Goal: Task Accomplishment & Management: Manage account settings

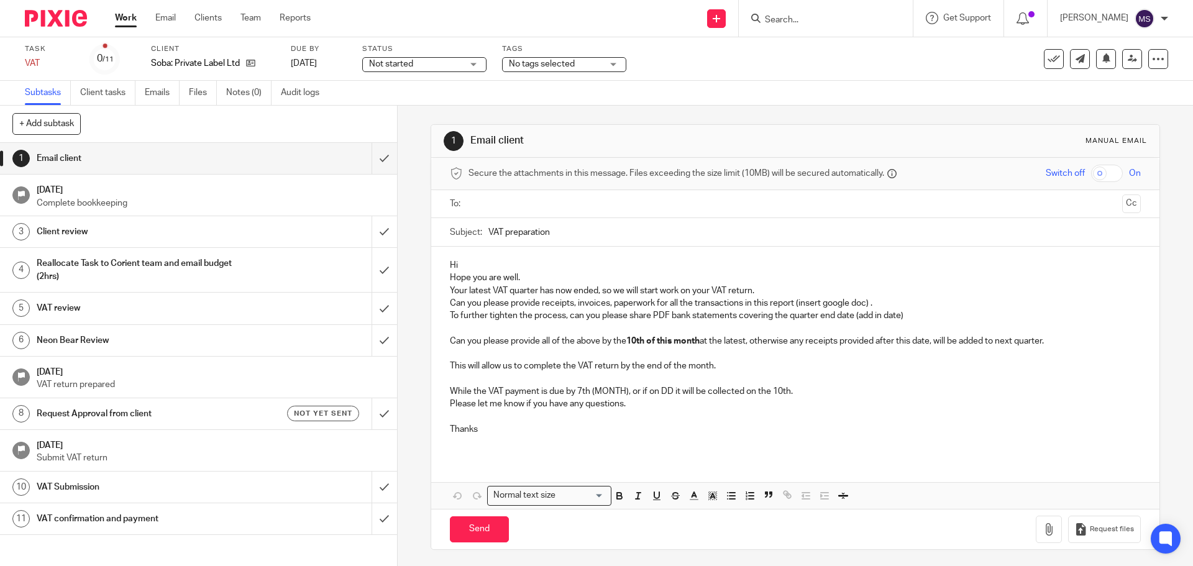
drag, startPoint x: 0, startPoint y: 0, endPoint x: 533, endPoint y: 200, distance: 568.9
click at [533, 200] on input "text" at bounding box center [795, 204] width 644 height 14
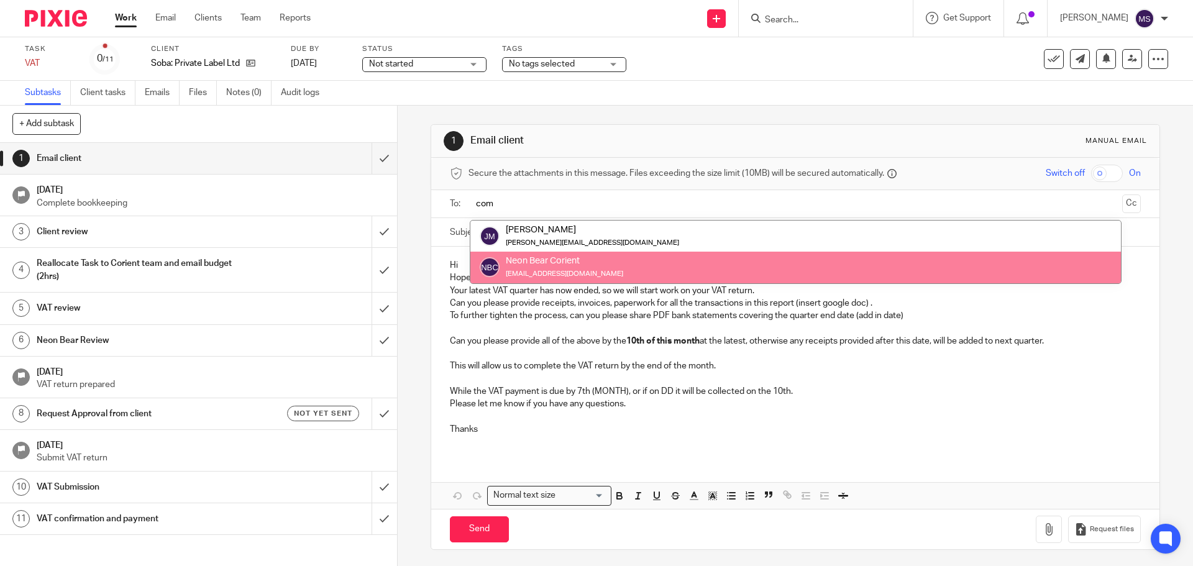
type input "com"
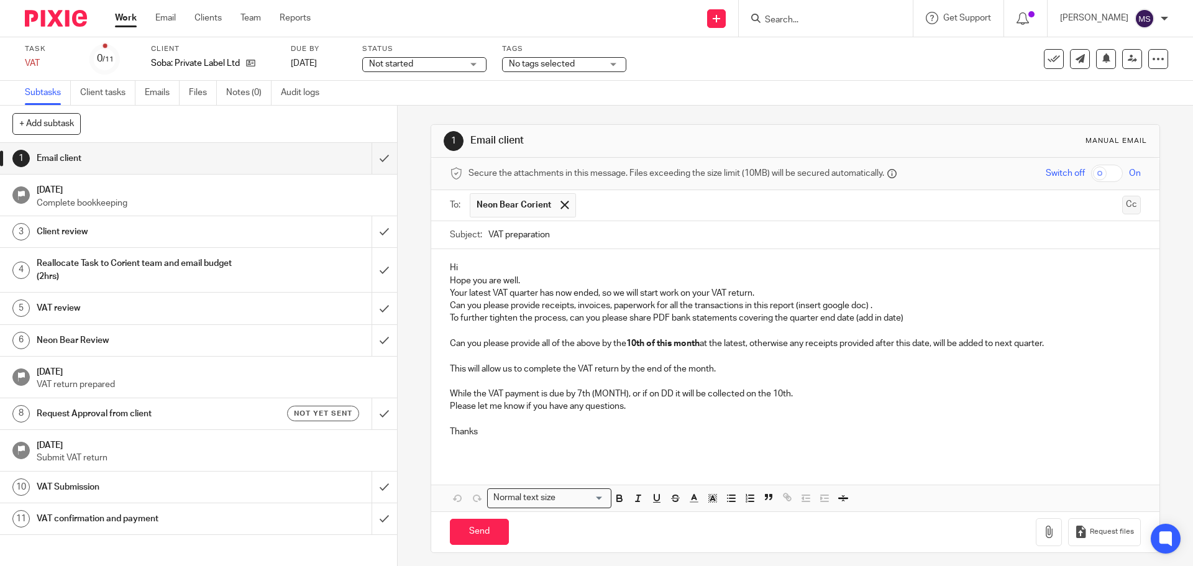
click at [1122, 203] on button "Cc" at bounding box center [1131, 205] width 19 height 19
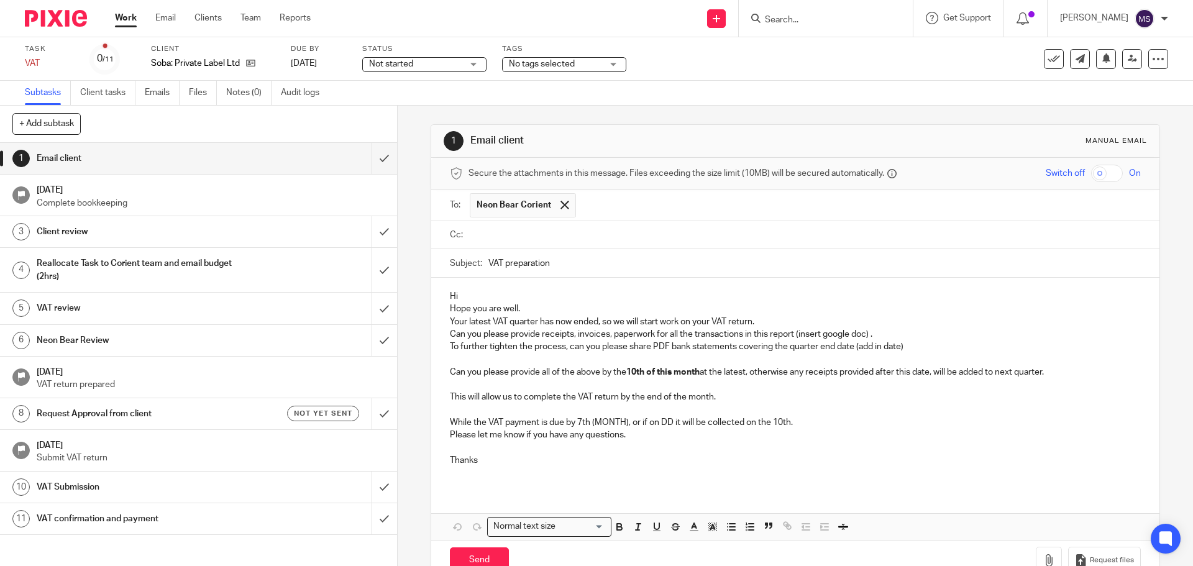
click at [572, 232] on input "text" at bounding box center [804, 235] width 662 height 14
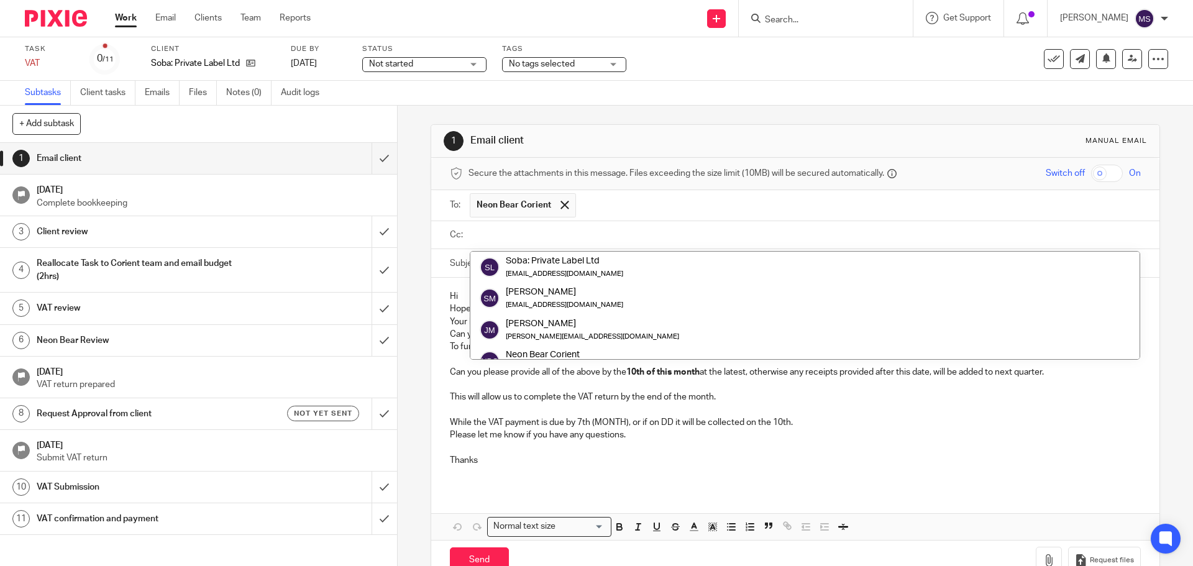
click at [575, 237] on input "text" at bounding box center [804, 235] width 662 height 14
paste input "shraddha.patil@corientbs.co.uk"
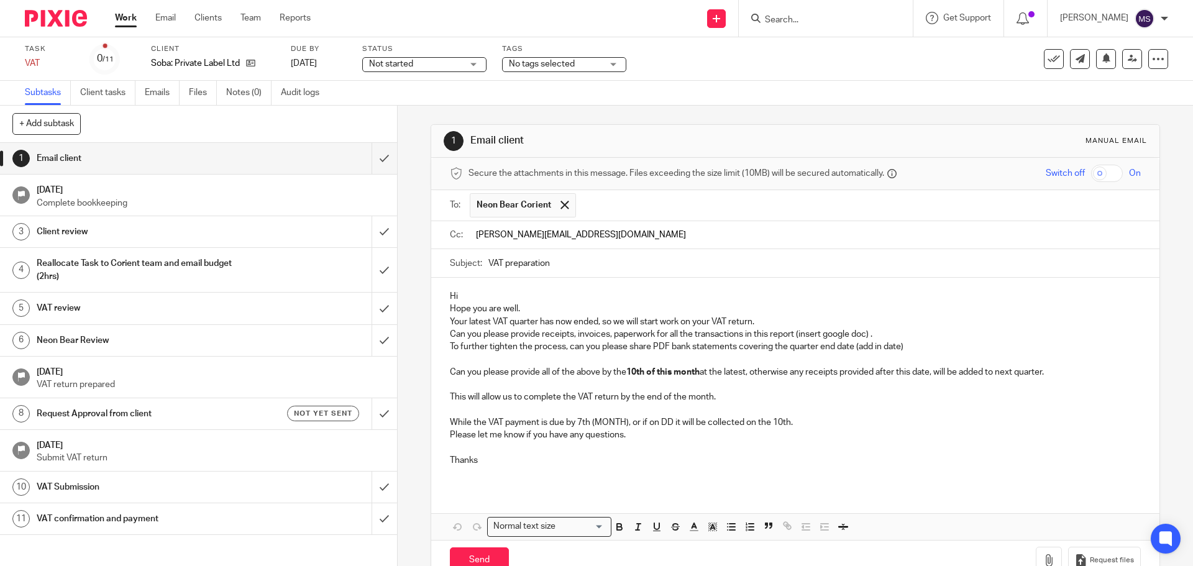
type input "shraddha.patil@corientbs.co.uk"
click at [679, 239] on input "text" at bounding box center [884, 236] width 504 height 24
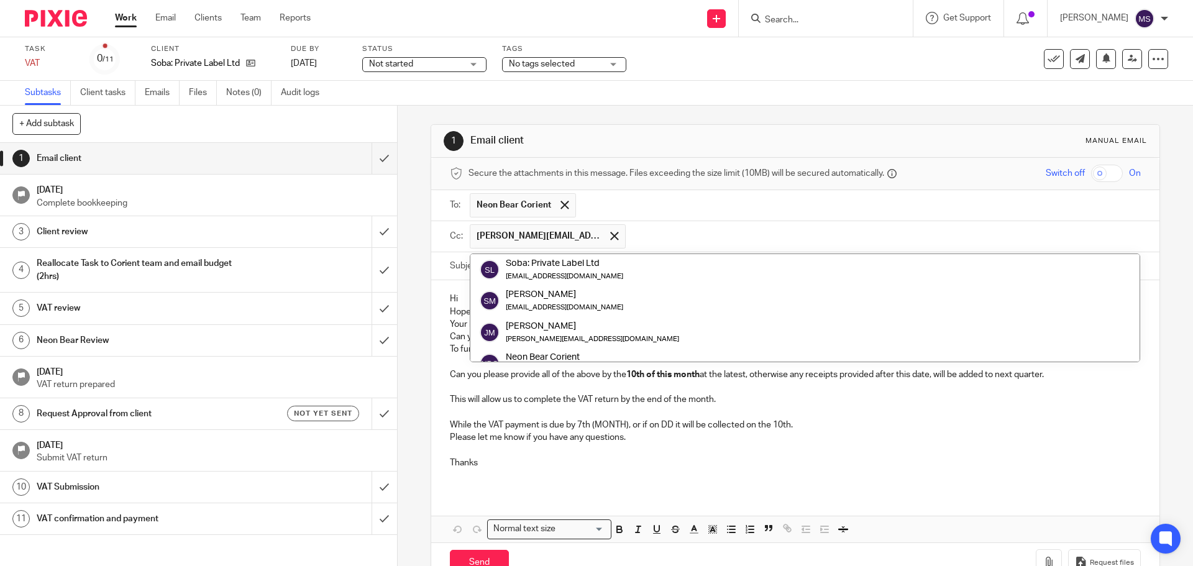
paste input "chetan.jethva@corientbs.co.uk"
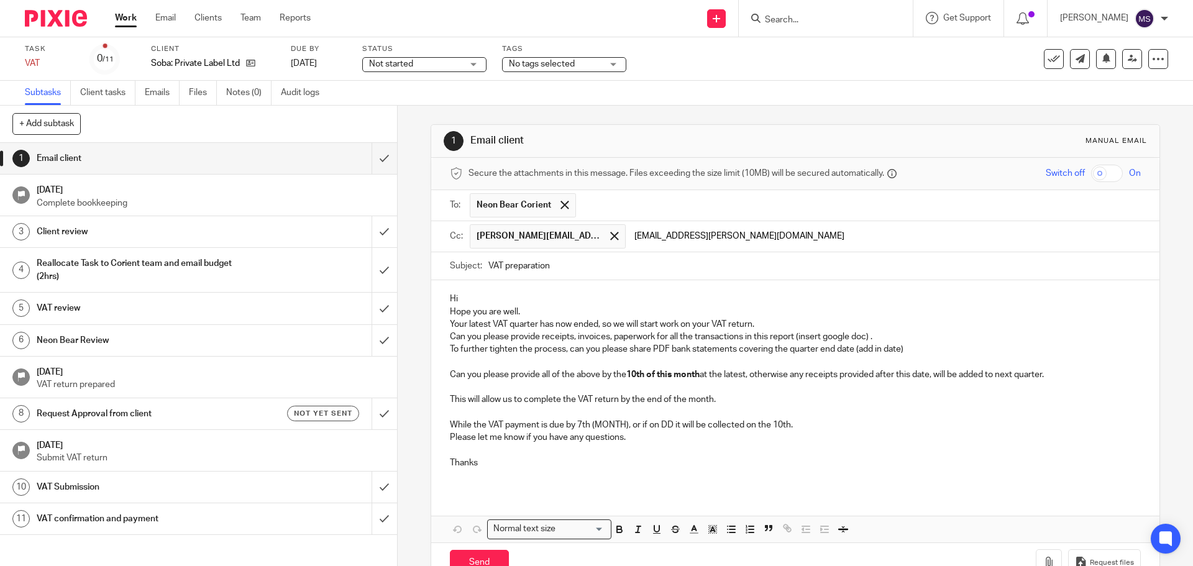
type input "chetan.jethva@corientbs.co.uk"
click at [483, 267] on div "Subject: VAT preparation" at bounding box center [795, 266] width 690 height 28
click at [488, 265] on input "VAT preparation" at bounding box center [814, 266] width 652 height 28
click at [605, 268] on input "Soba- VAT preparation" at bounding box center [814, 266] width 652 height 28
type input "Soba- VAT preparation for quarter ended 31st August 2025"
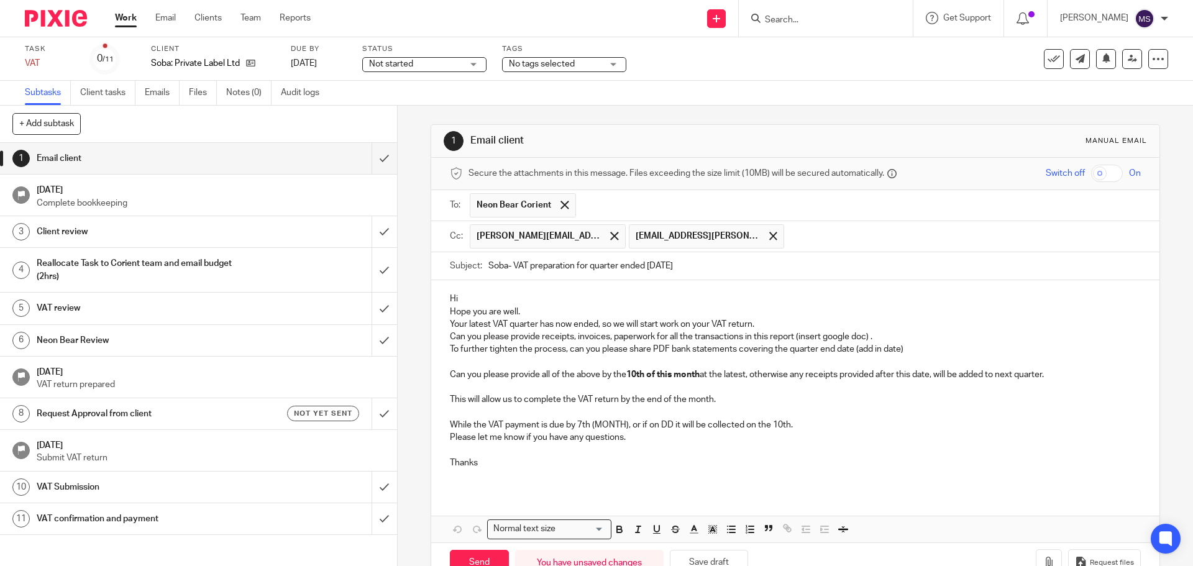
click at [467, 301] on p "Hi" at bounding box center [795, 299] width 690 height 12
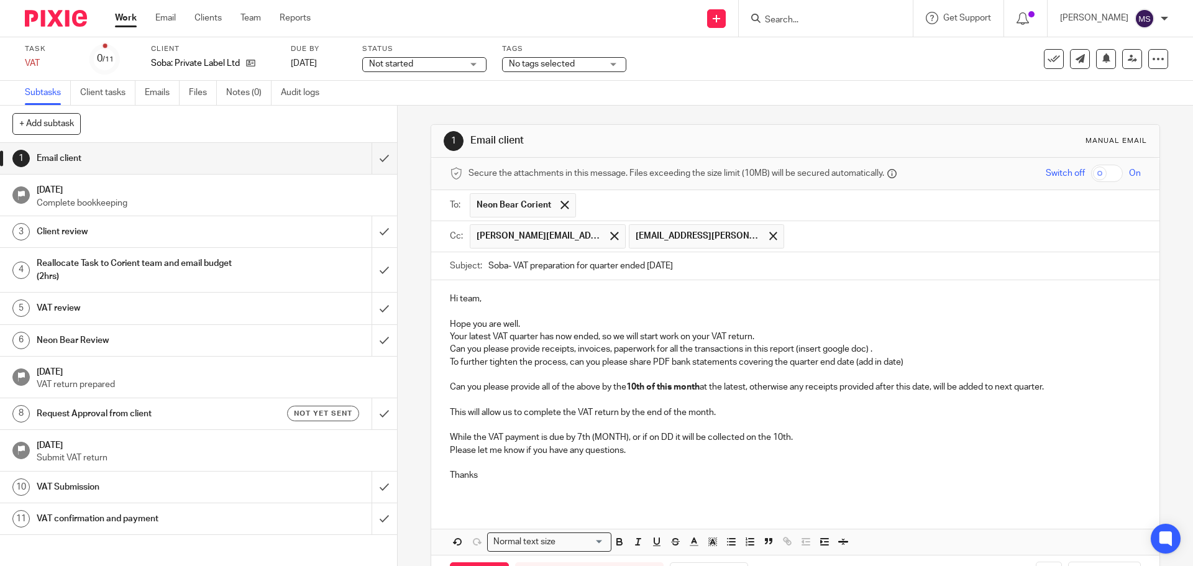
click at [517, 321] on p "Hope you are well." at bounding box center [795, 324] width 690 height 12
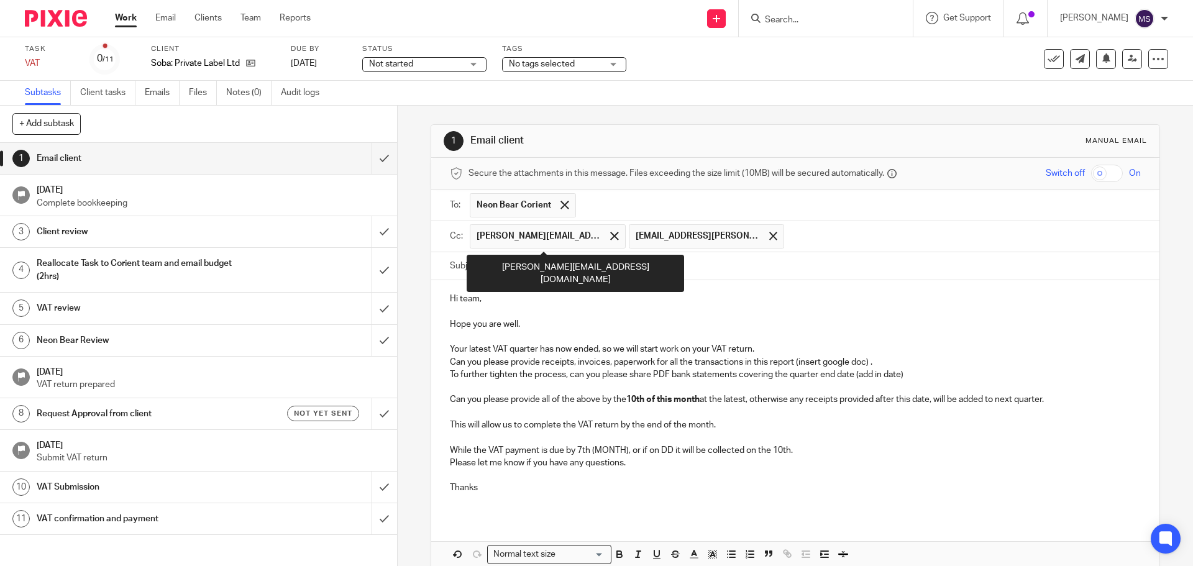
drag, startPoint x: 498, startPoint y: 237, endPoint x: 768, endPoint y: 236, distance: 269.7
click at [769, 236] on span at bounding box center [773, 236] width 8 height 8
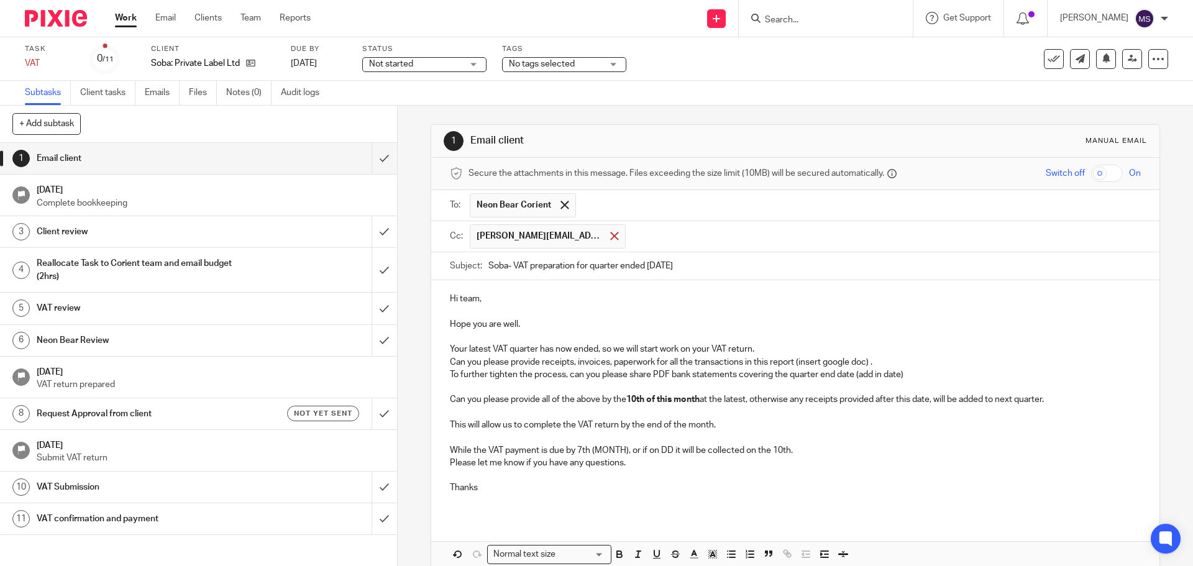
click at [612, 239] on span at bounding box center [614, 236] width 8 height 8
click at [561, 205] on span at bounding box center [565, 205] width 8 height 8
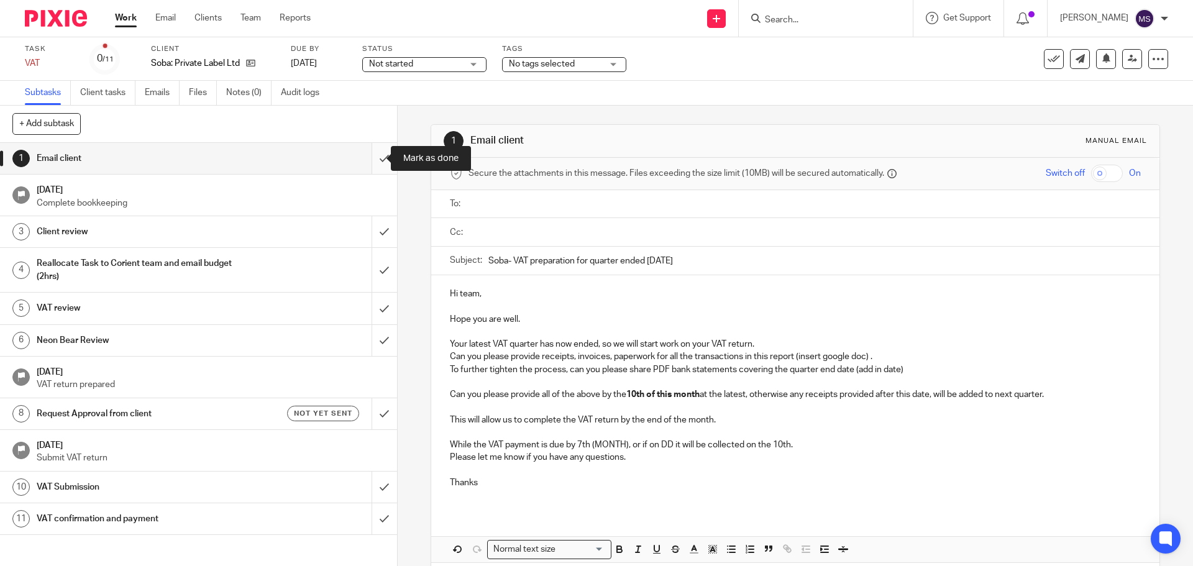
click at [372, 156] on input "submit" at bounding box center [198, 158] width 397 height 31
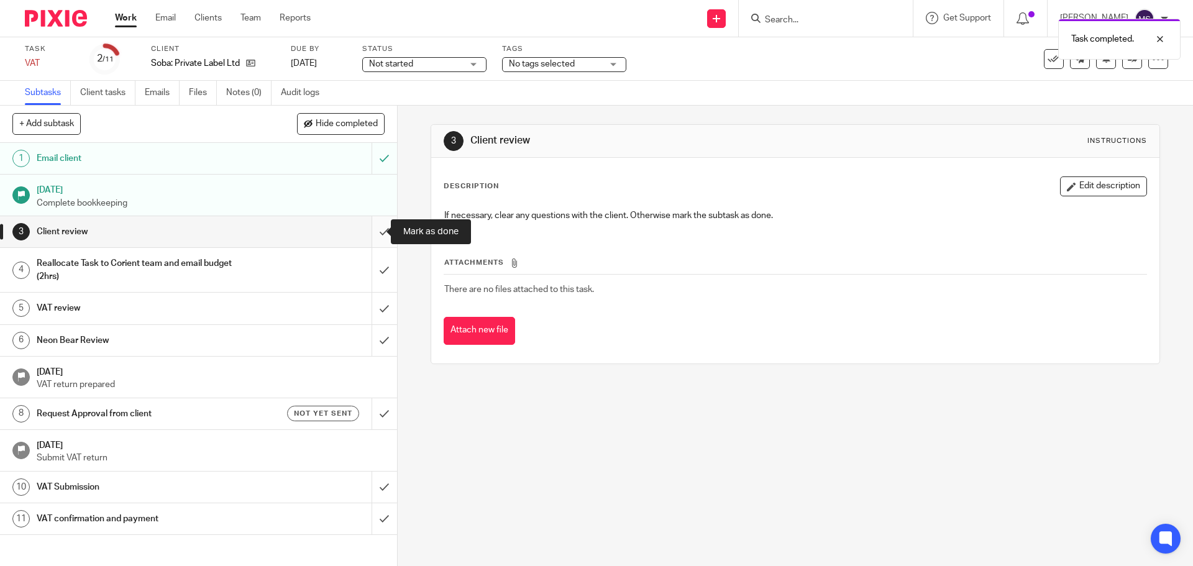
click at [373, 232] on input "submit" at bounding box center [198, 231] width 397 height 31
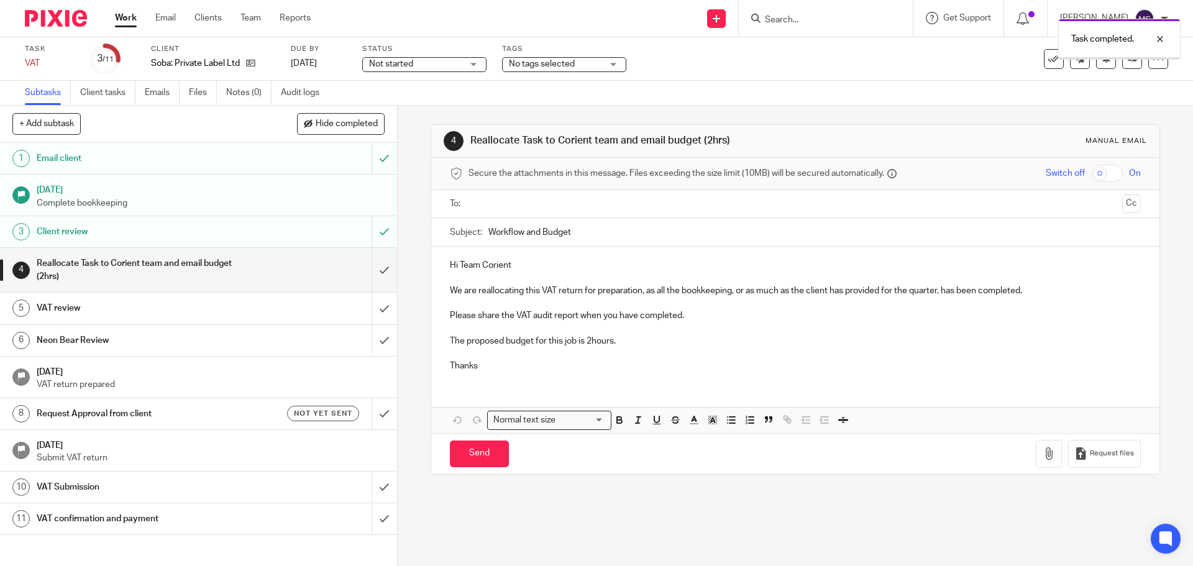
click at [520, 194] on ul at bounding box center [796, 204] width 652 height 21
click at [517, 200] on input "text" at bounding box center [795, 204] width 644 height 14
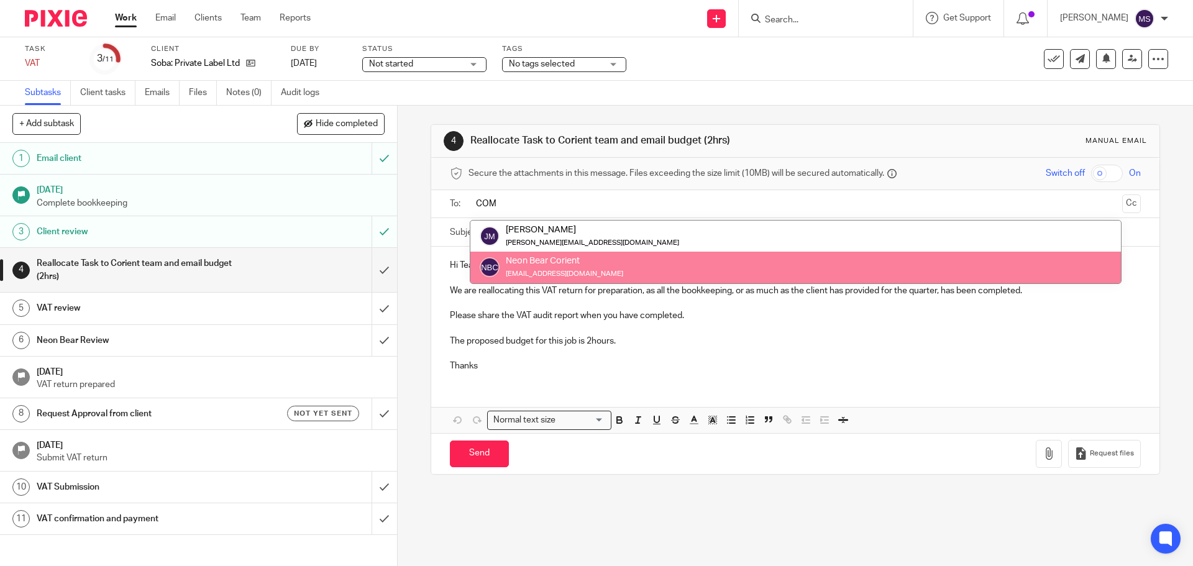
type input "COM"
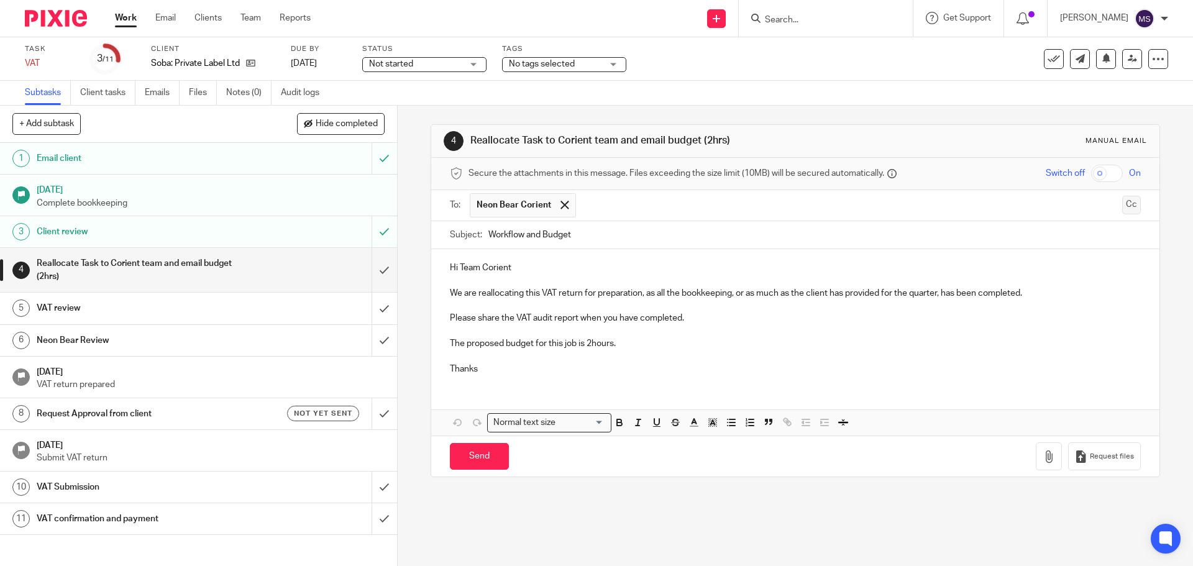
click at [1122, 208] on button "Cc" at bounding box center [1131, 205] width 19 height 19
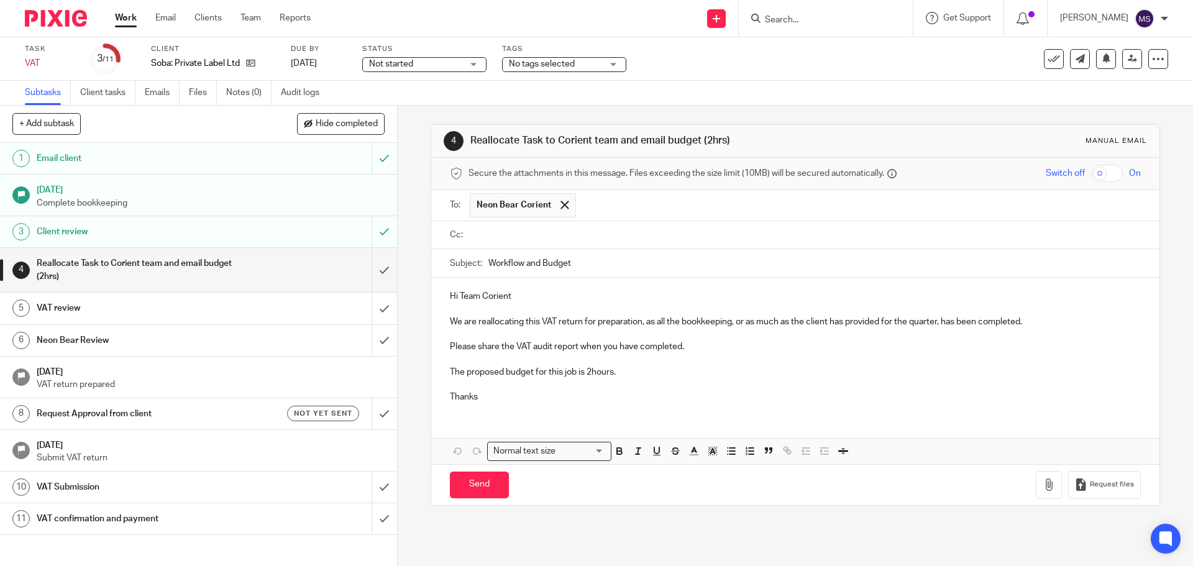
click at [536, 236] on input "text" at bounding box center [804, 235] width 662 height 14
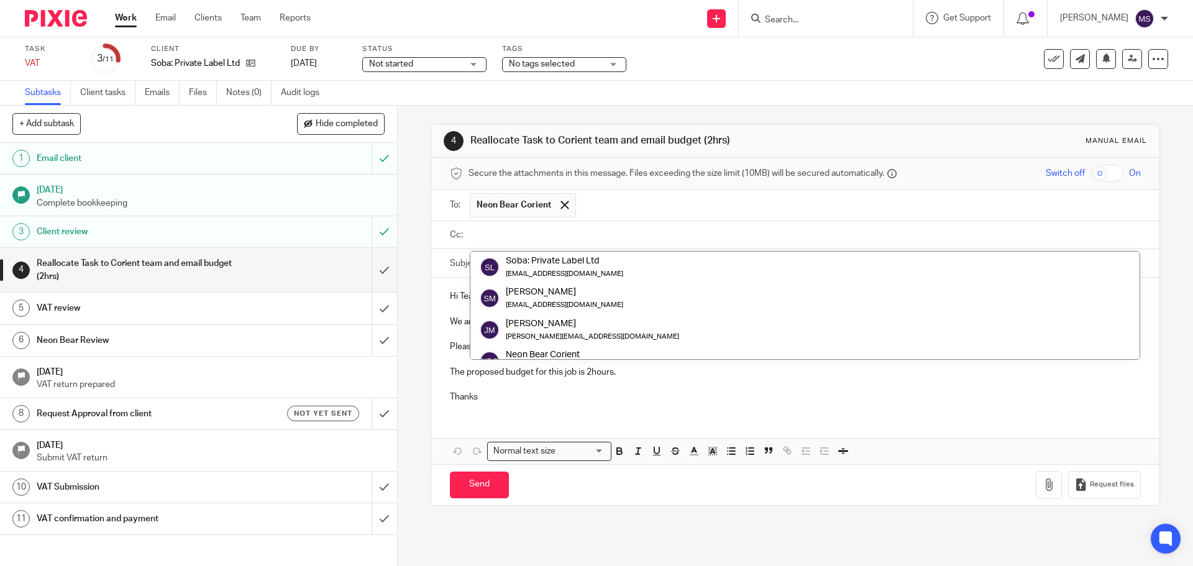
paste input "shraddha.patil@corientbs.co.uk"
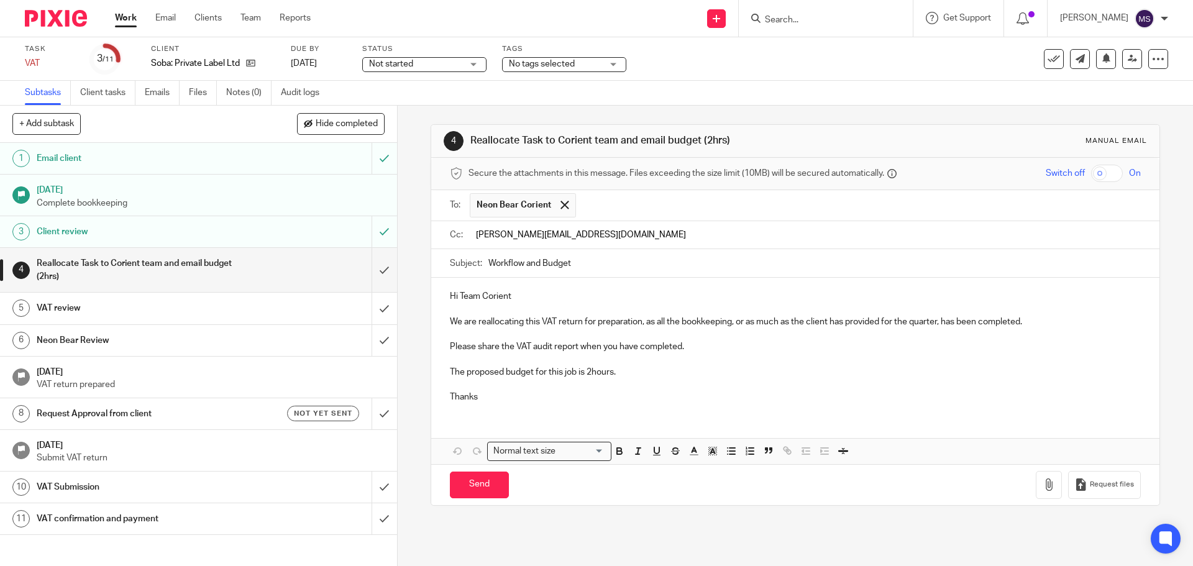
type input "shraddha.patil@corientbs.co.uk"
click at [749, 236] on input "text" at bounding box center [884, 236] width 504 height 24
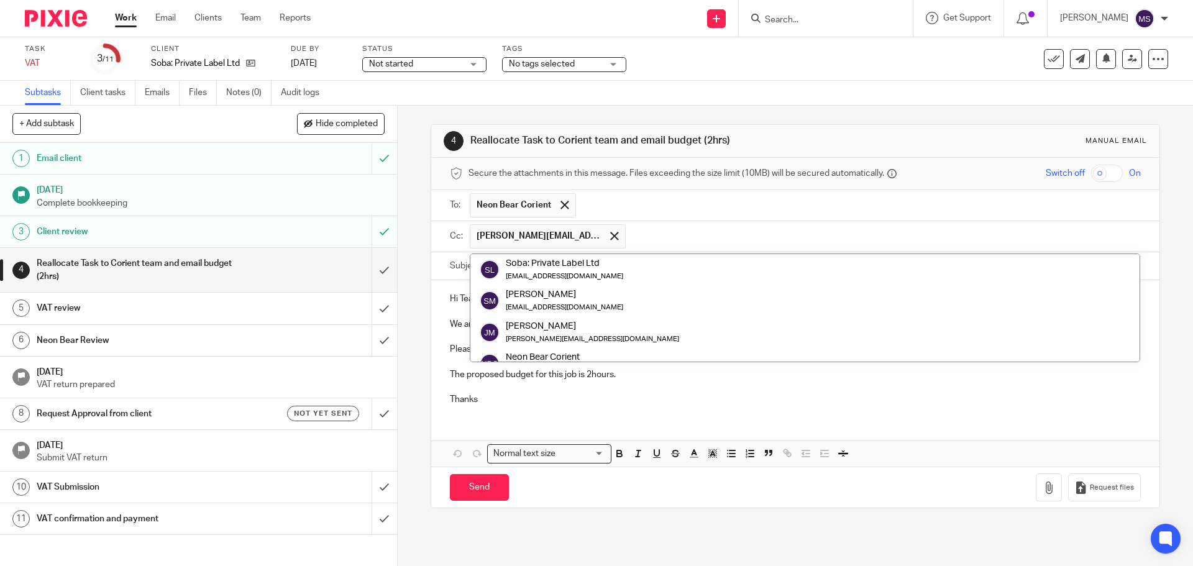
paste input "chetan.jethva@corientbs.co.uk"
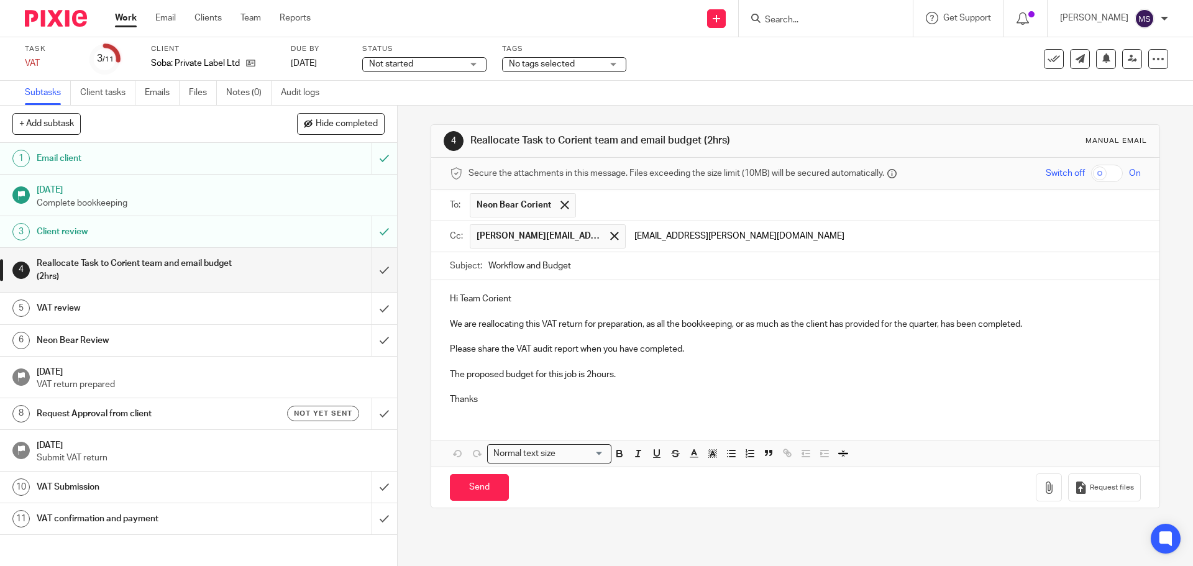
type input "chetan.jethva@corientbs.co.uk"
click at [488, 267] on input "Workflow and Budget" at bounding box center [814, 266] width 652 height 28
type input "Soba- Vat return Workflow and Budget"
click at [508, 300] on p "Hi Team Corient" at bounding box center [795, 299] width 690 height 12
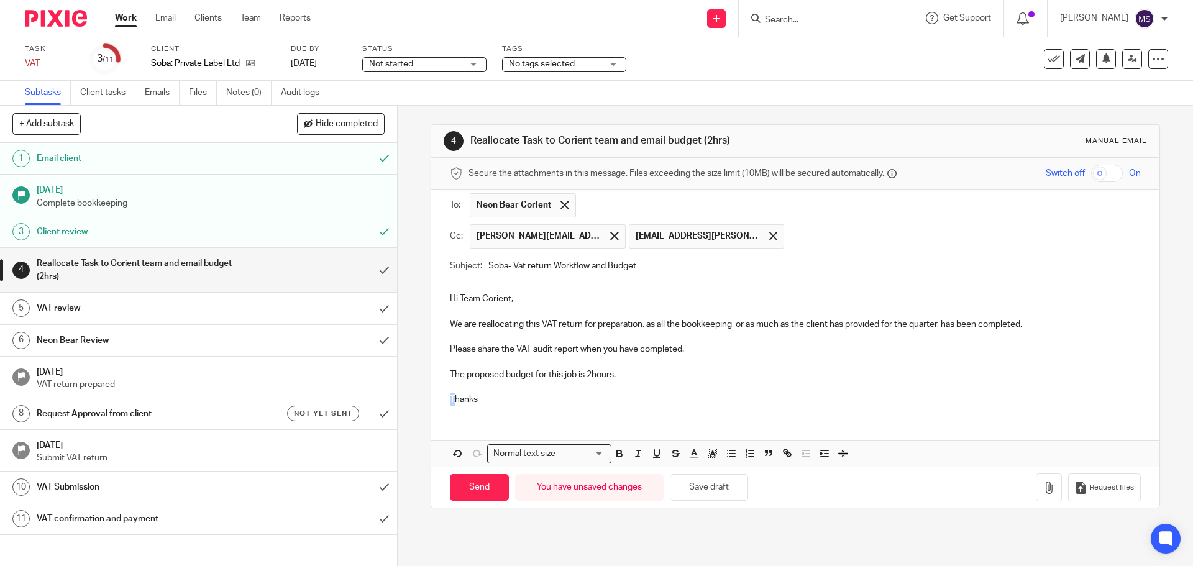
drag, startPoint x: 450, startPoint y: 398, endPoint x: 440, endPoint y: 399, distance: 10.0
click at [440, 399] on div "Hi Team Corient, We are reallocating this VAT return for preparation, as all th…" at bounding box center [795, 347] width 728 height 135
click at [506, 403] on p "Many thanks" at bounding box center [795, 399] width 690 height 12
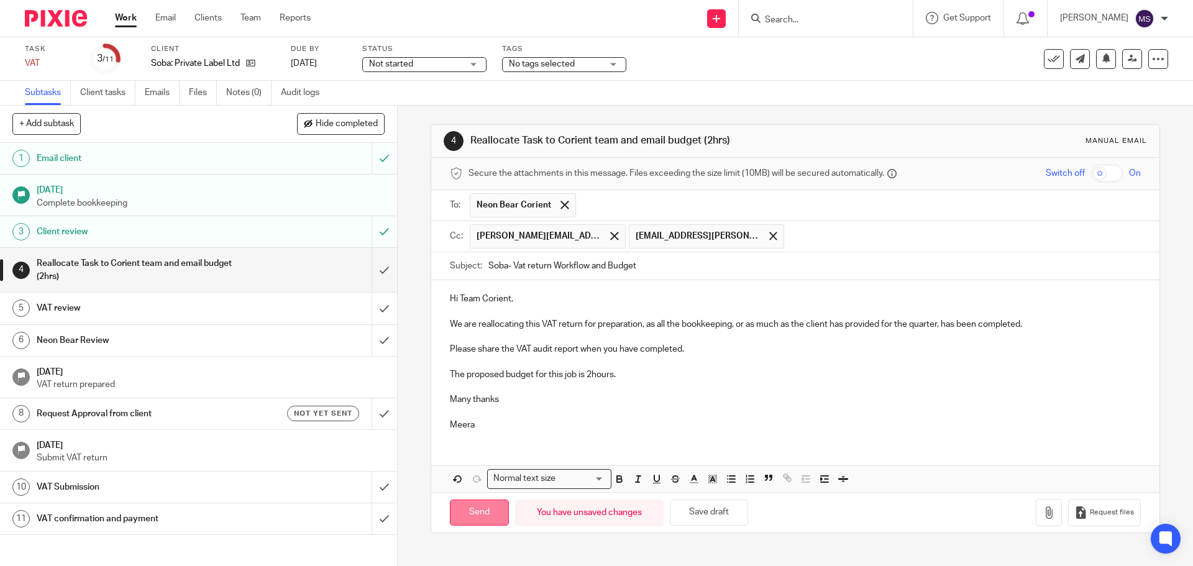
click at [467, 521] on input "Send" at bounding box center [479, 513] width 59 height 27
type input "Sent"
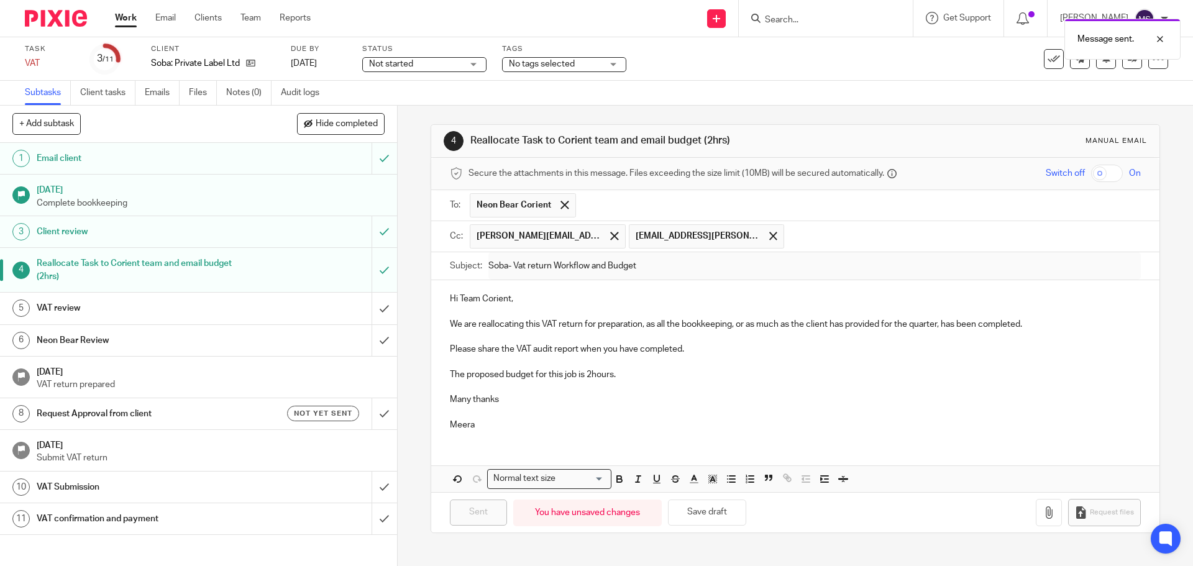
click at [401, 65] on span "Not started" at bounding box center [391, 64] width 44 height 9
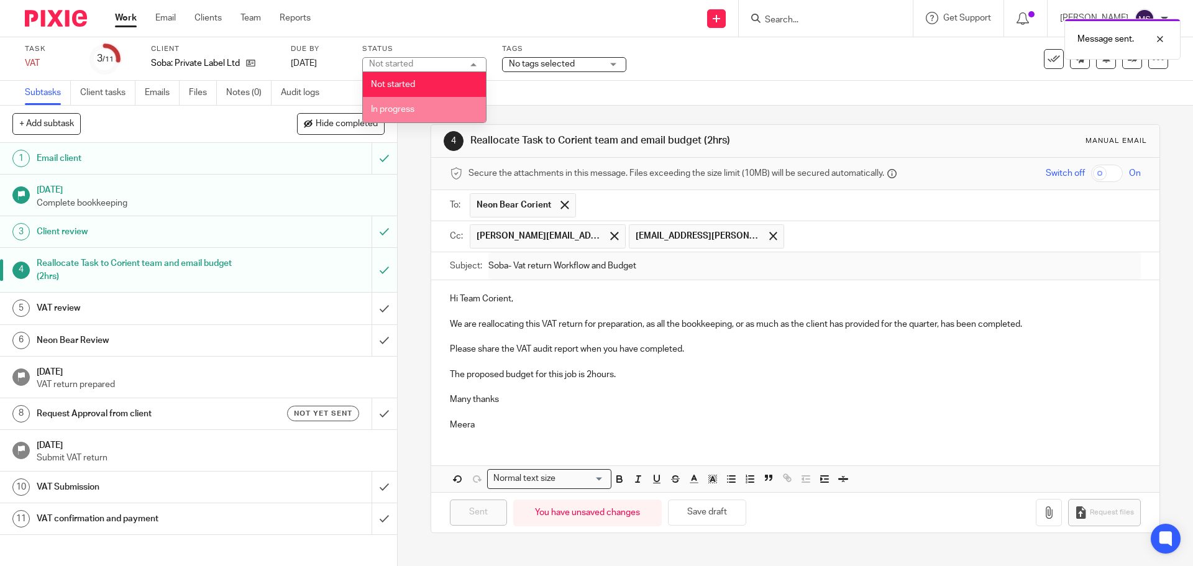
click at [388, 98] on li "In progress" at bounding box center [424, 109] width 123 height 25
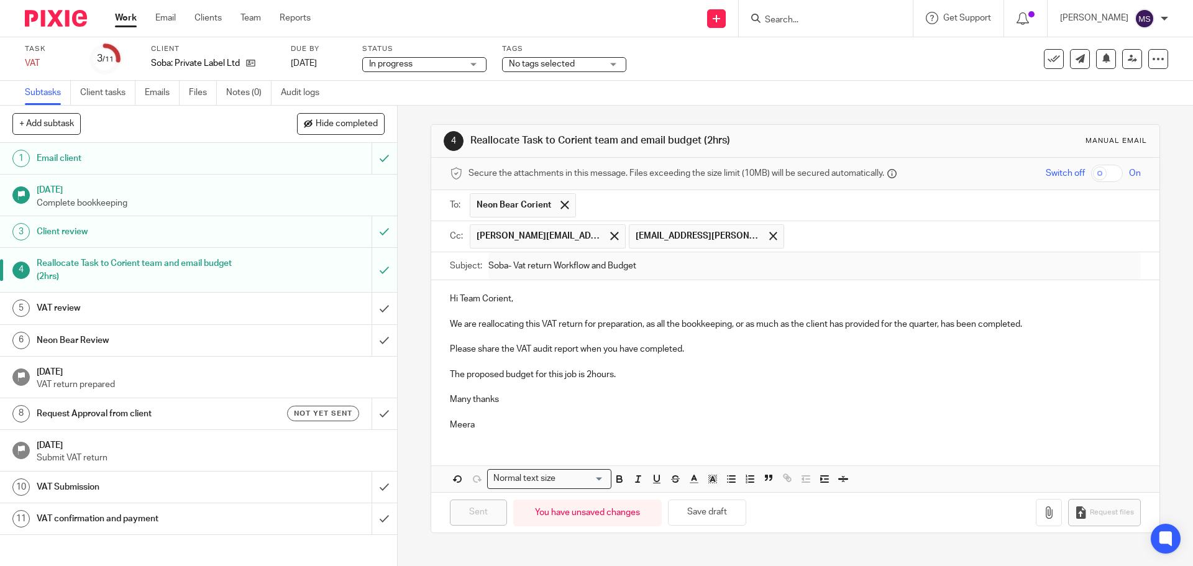
click at [539, 65] on span "No tags selected" at bounding box center [542, 64] width 66 height 9
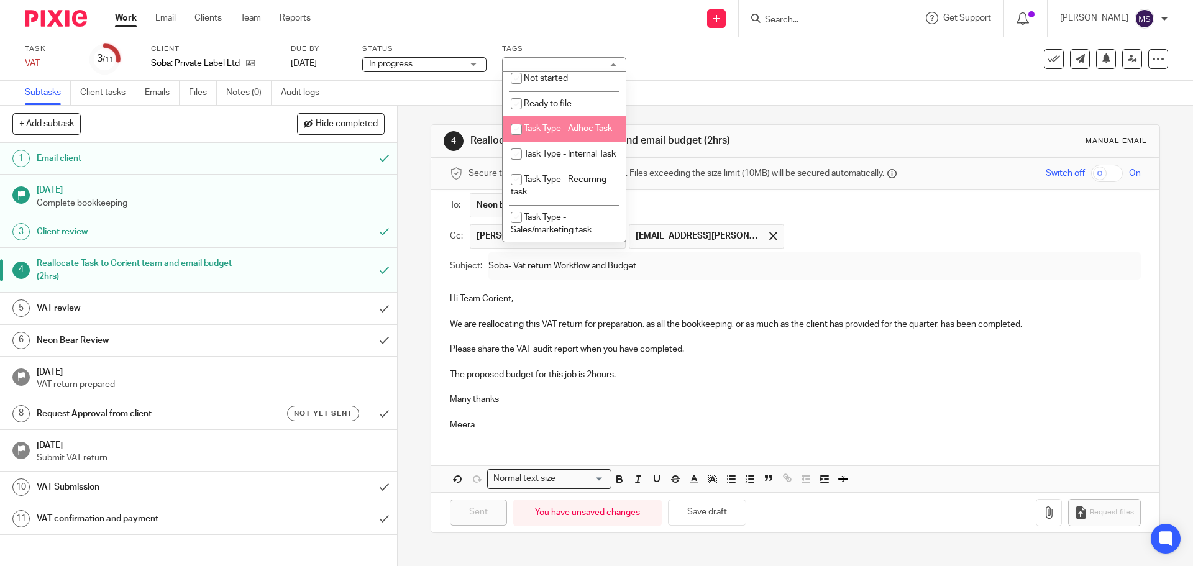
scroll to position [176, 0]
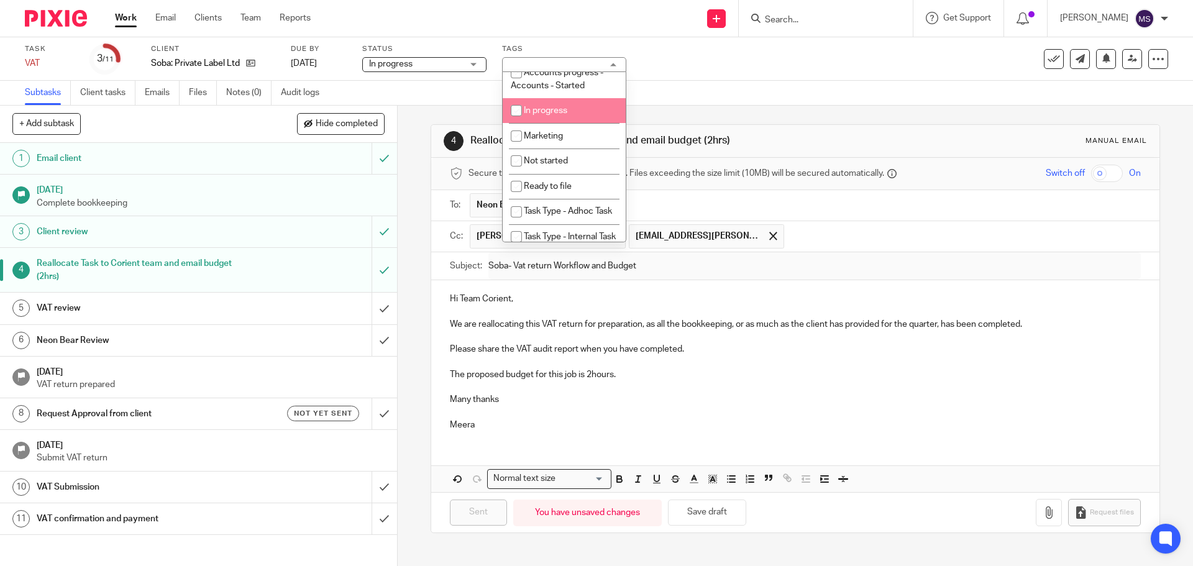
click at [518, 113] on input "checkbox" at bounding box center [517, 111] width 24 height 24
checkbox input "true"
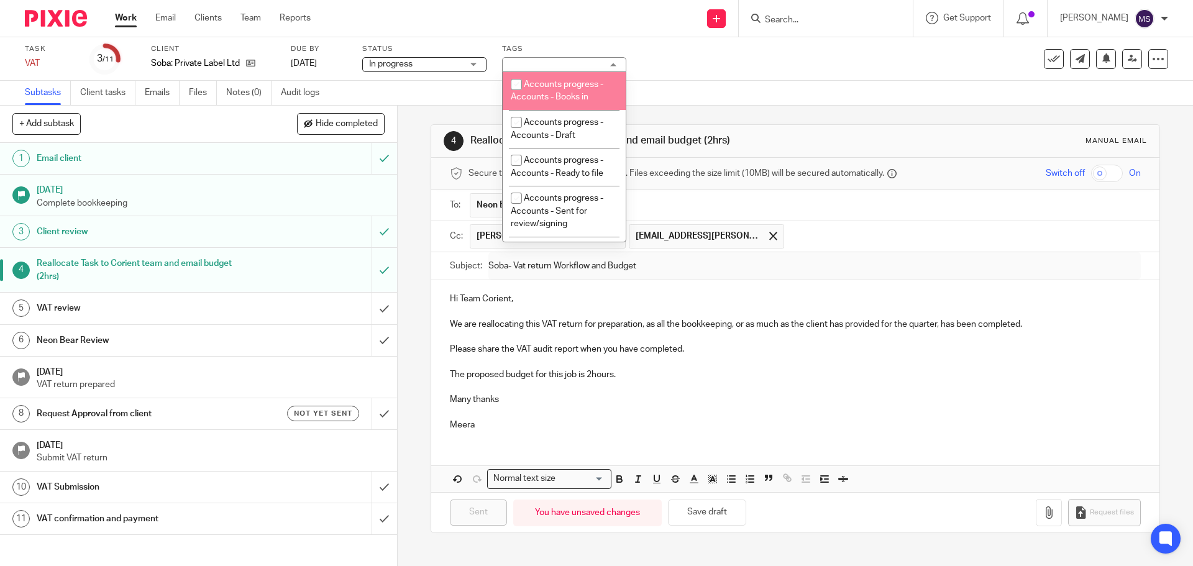
click at [651, 58] on div "Task VAT Save VAT 3 /11 Client Soba: Private Label Ltd Due by 30 Sep 2025 Statu…" at bounding box center [501, 59] width 953 height 30
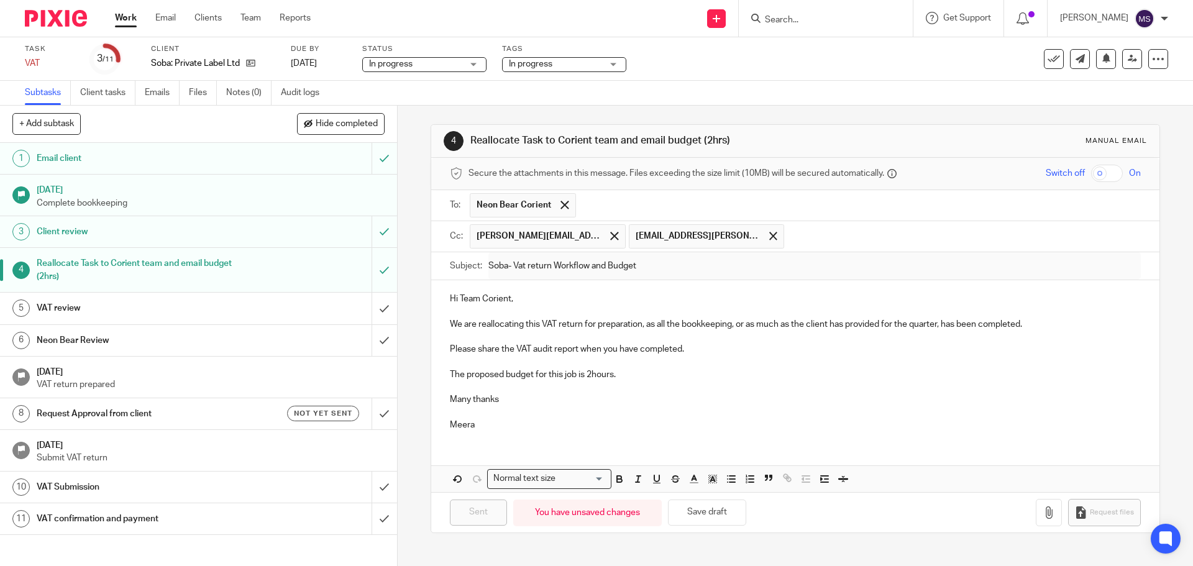
click at [264, 268] on div "Reallocate Task to Corient team and email budget (2hrs)" at bounding box center [198, 270] width 323 height 32
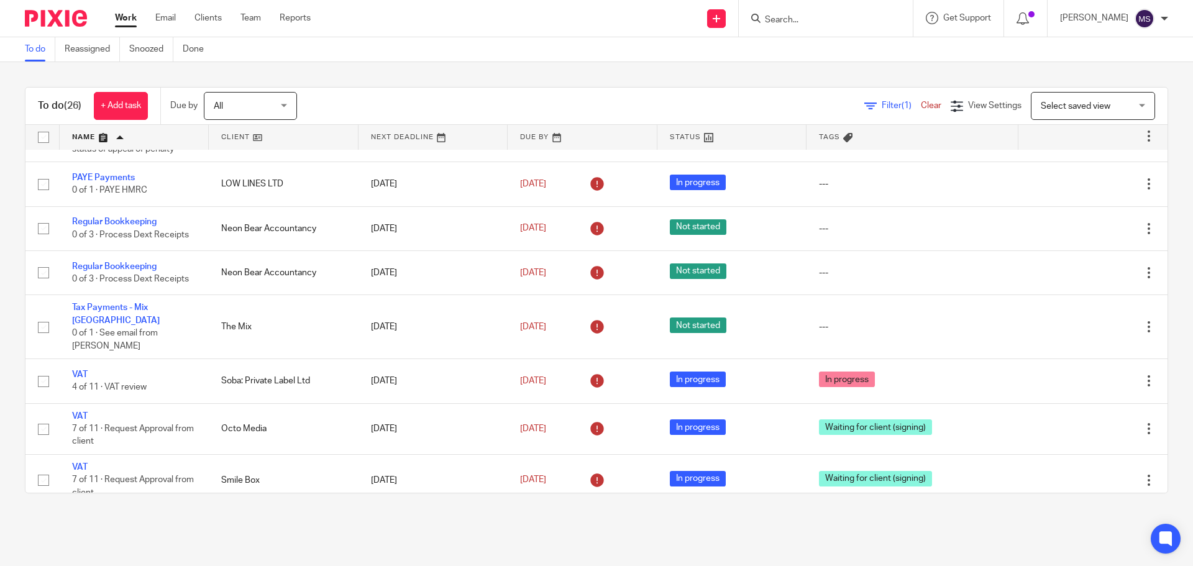
scroll to position [1016, 0]
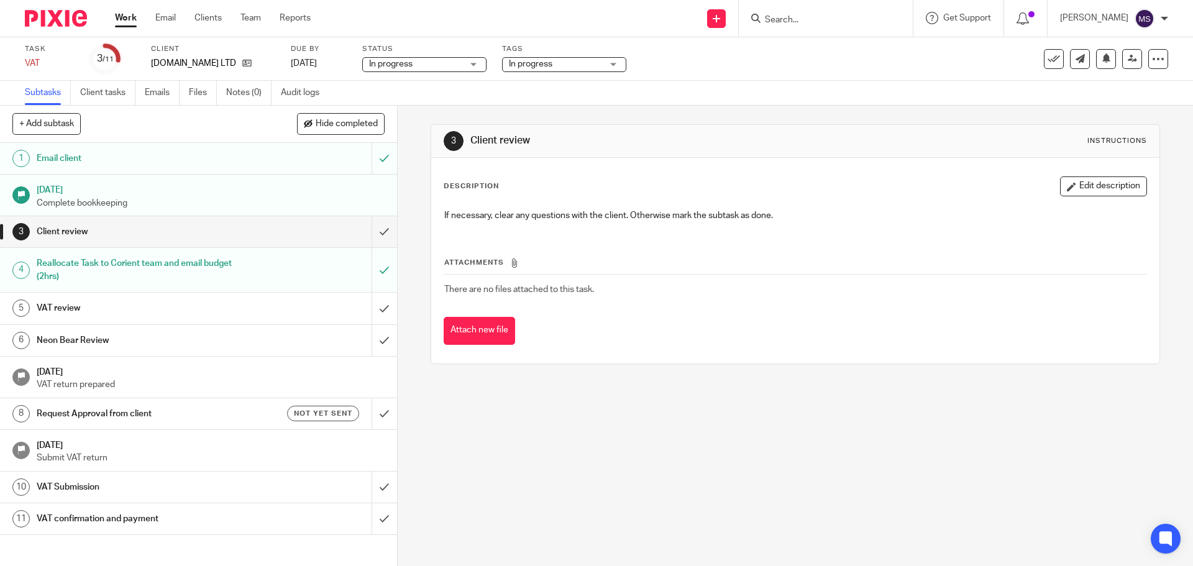
click at [125, 314] on h1 "VAT review" at bounding box center [144, 308] width 215 height 19
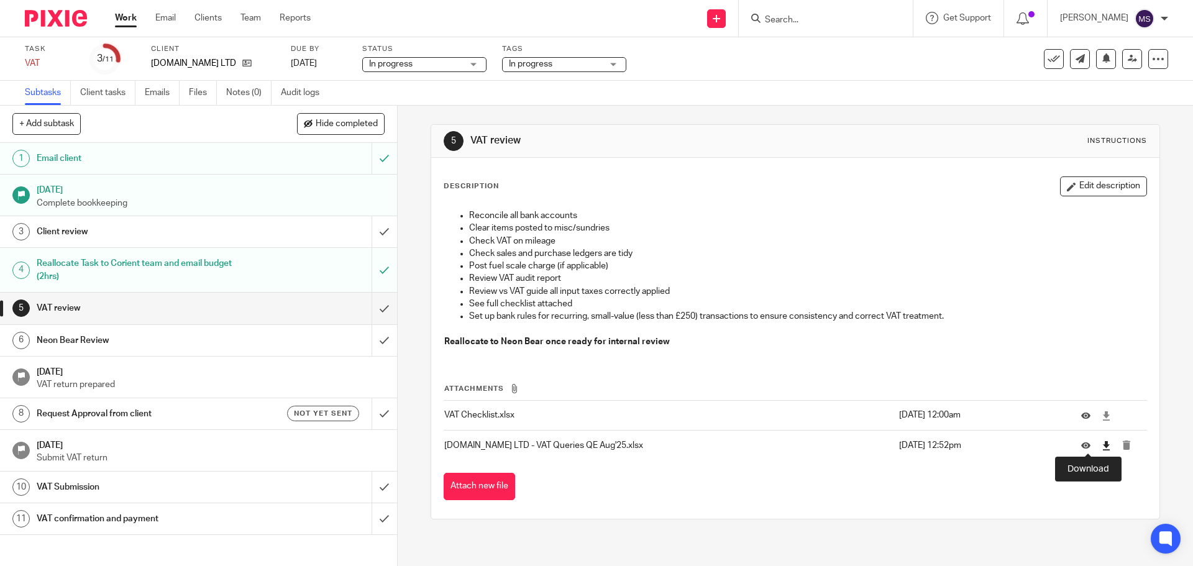
click at [1102, 445] on icon at bounding box center [1106, 445] width 9 height 9
click at [465, 486] on button "Attach new file" at bounding box center [479, 487] width 71 height 28
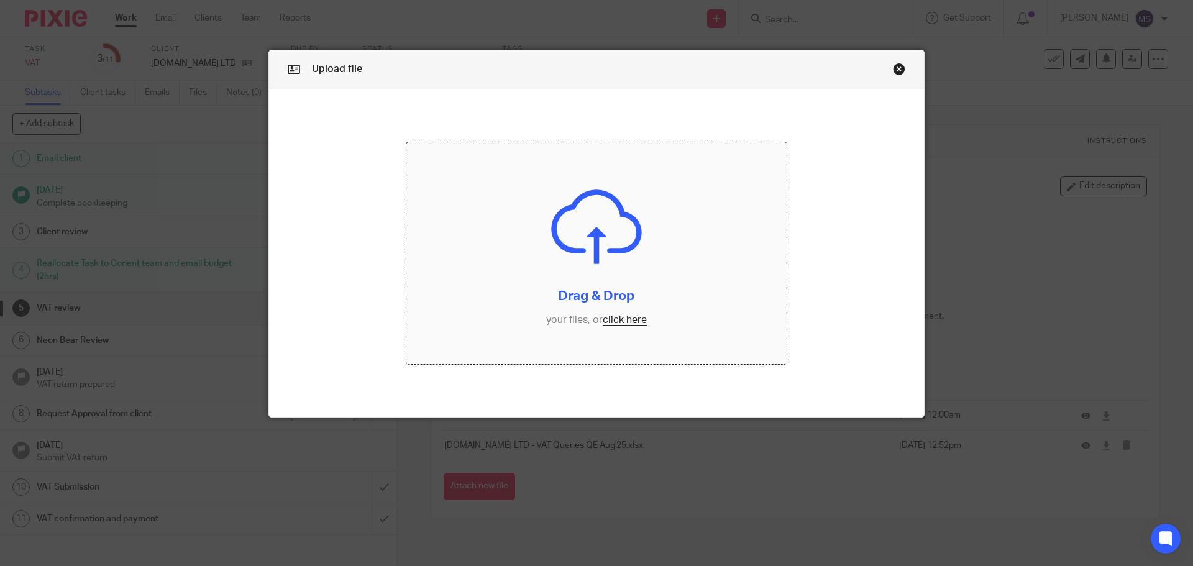
click at [613, 325] on input "file" at bounding box center [596, 253] width 381 height 222
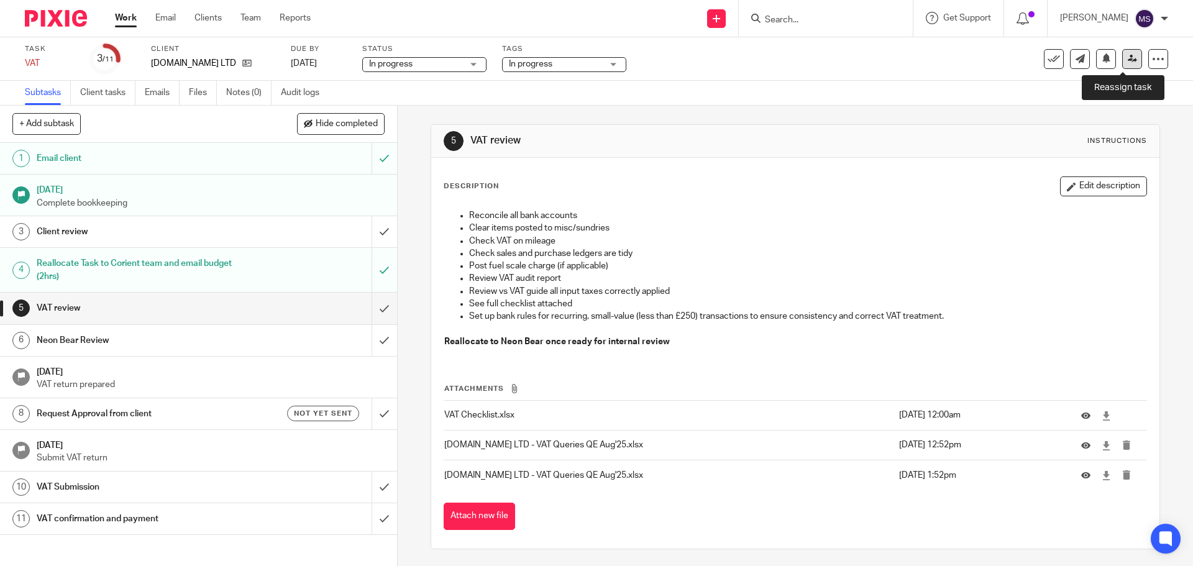
click at [1128, 61] on icon at bounding box center [1132, 58] width 9 height 9
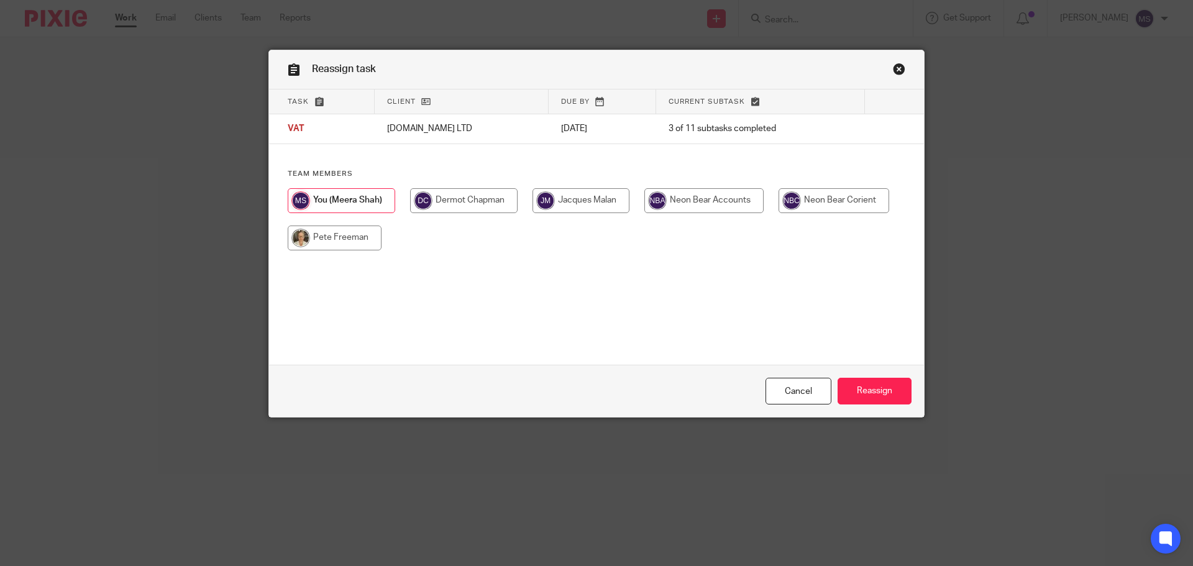
click at [846, 195] on input "radio" at bounding box center [834, 200] width 111 height 25
radio input "true"
click at [858, 387] on input "Reassign" at bounding box center [875, 391] width 74 height 27
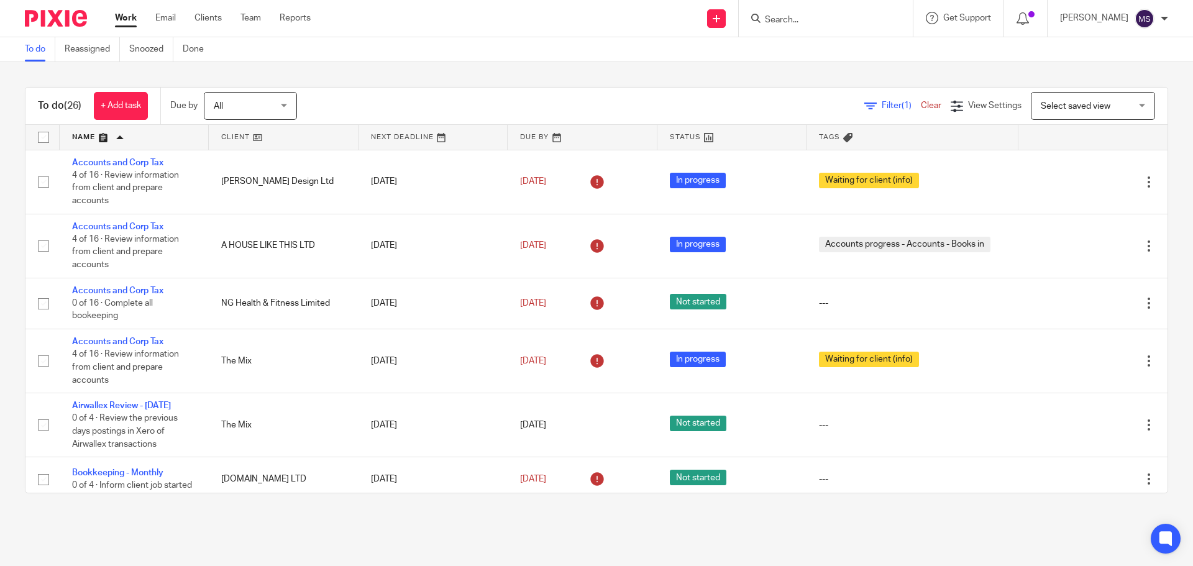
scroll to position [1016, 0]
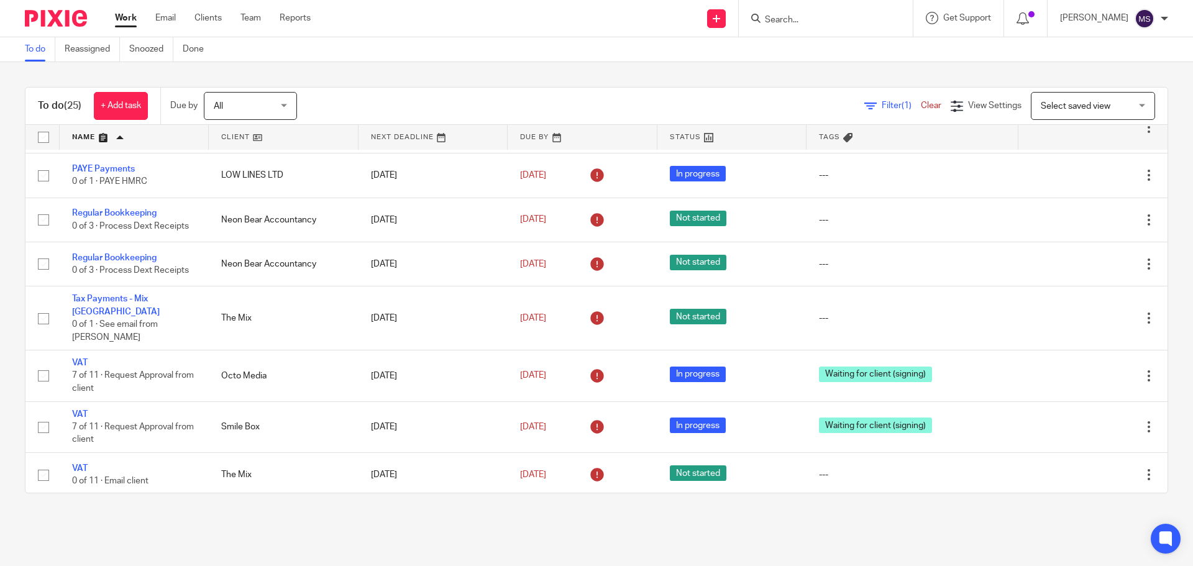
scroll to position [971, 0]
